Goal: Find specific page/section: Find specific page/section

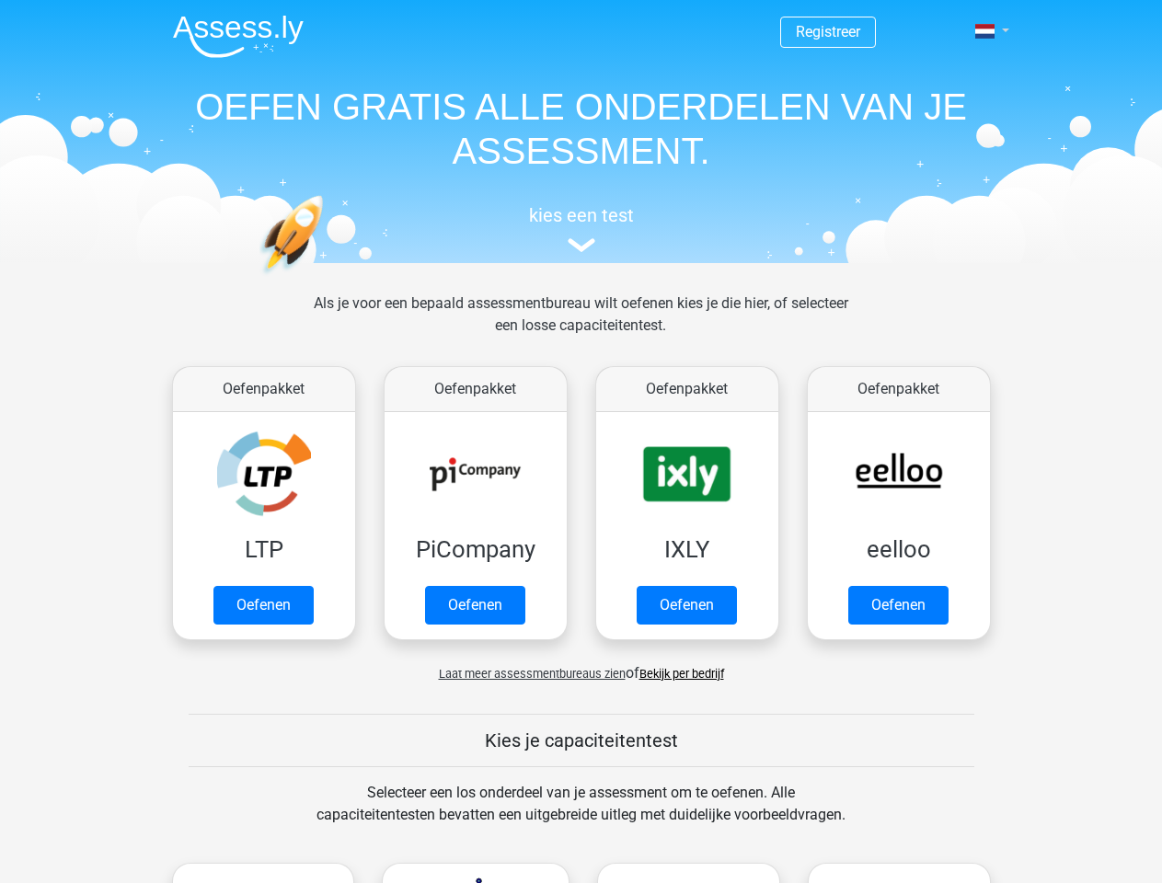
click at [986, 31] on span at bounding box center [984, 31] width 19 height 15
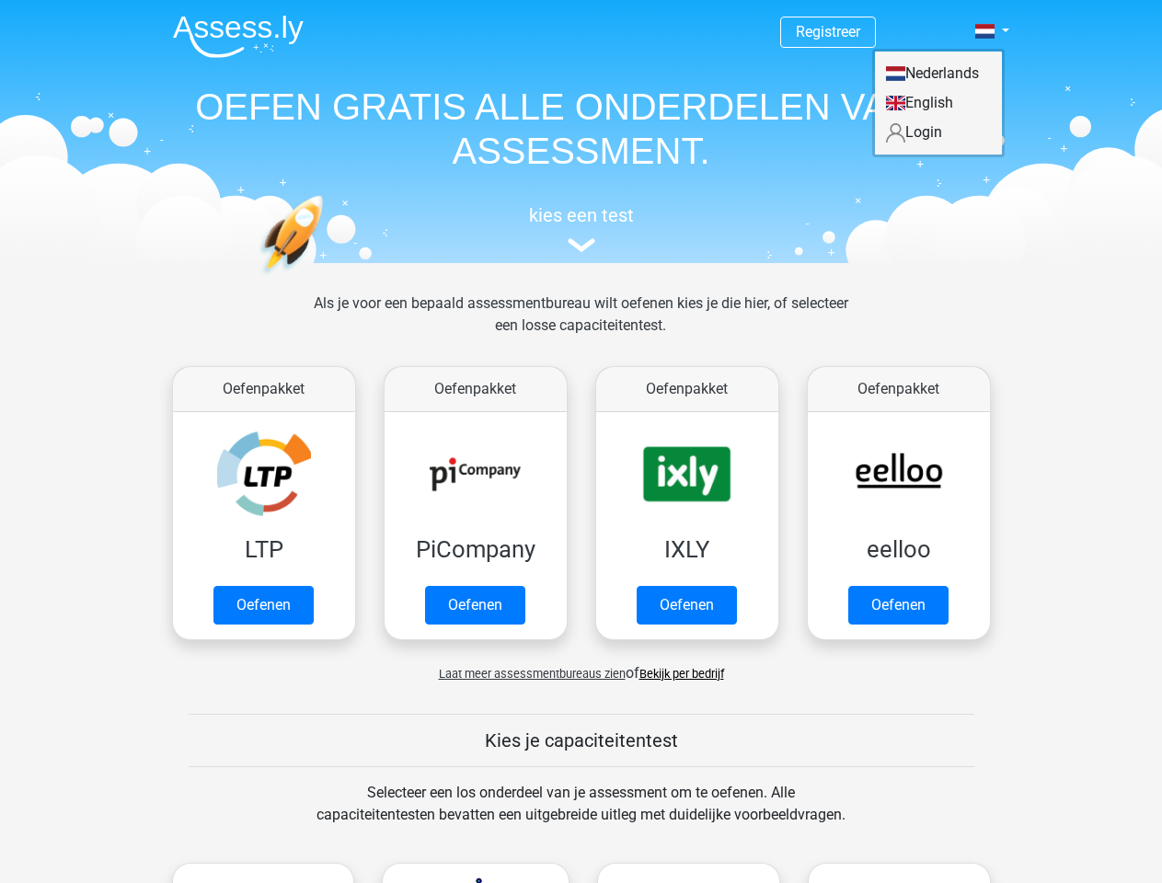
click at [527, 674] on span "Laat meer assessmentbureaus zien" at bounding box center [532, 674] width 187 height 14
